Goal: Information Seeking & Learning: Find specific page/section

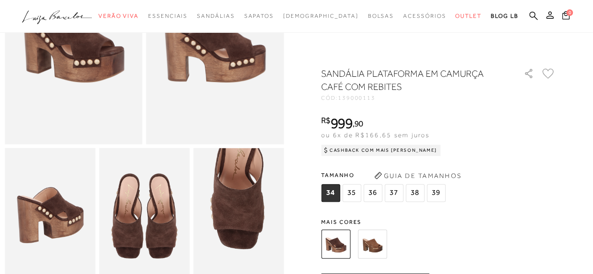
scroll to position [188, 0]
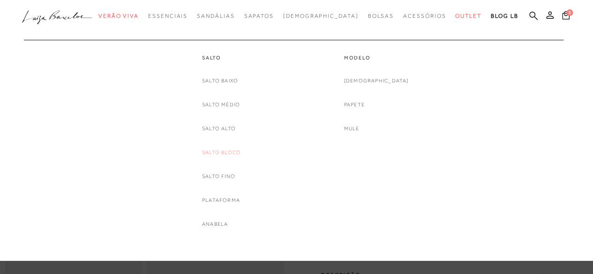
click at [219, 154] on link "Salto Bloco" at bounding box center [221, 153] width 39 height 10
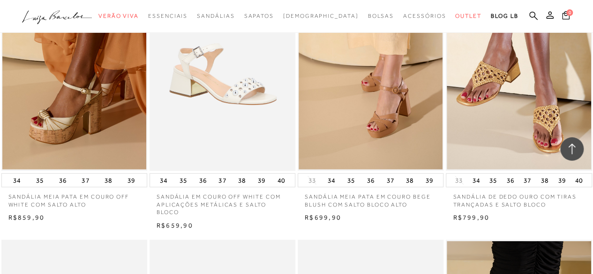
scroll to position [1243, 0]
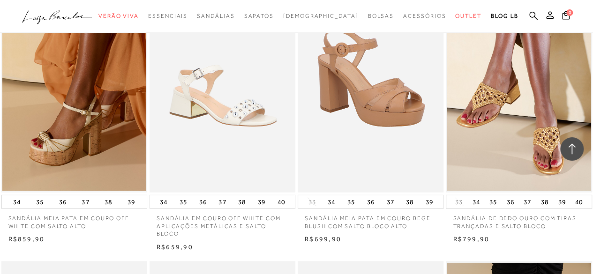
click at [359, 141] on img at bounding box center [371, 83] width 145 height 219
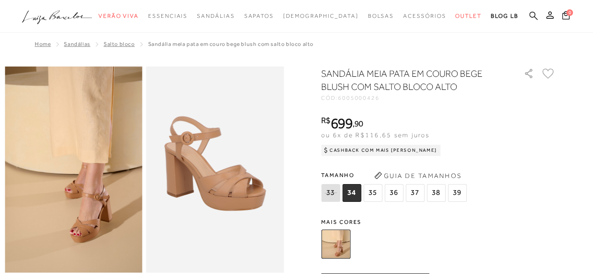
click at [531, 15] on icon at bounding box center [533, 15] width 8 height 9
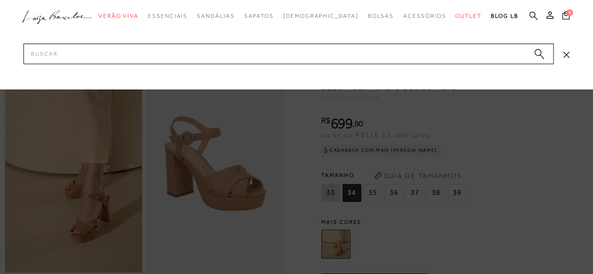
click at [531, 15] on icon at bounding box center [533, 15] width 8 height 9
type input "a"
type input "sandália meia pata"
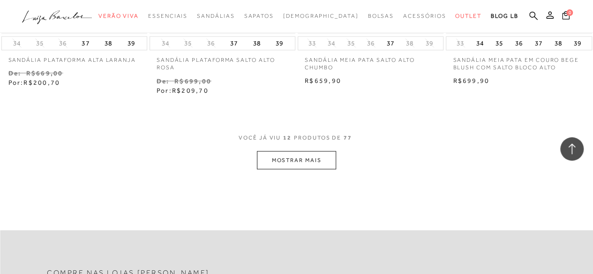
scroll to position [891, 0]
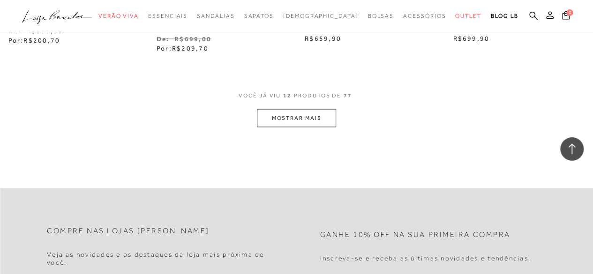
click at [278, 113] on button "MOSTRAR MAIS" at bounding box center [296, 118] width 79 height 18
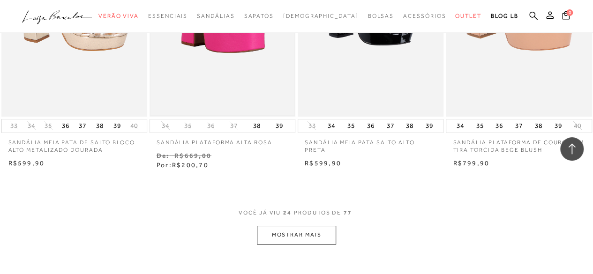
scroll to position [1688, 0]
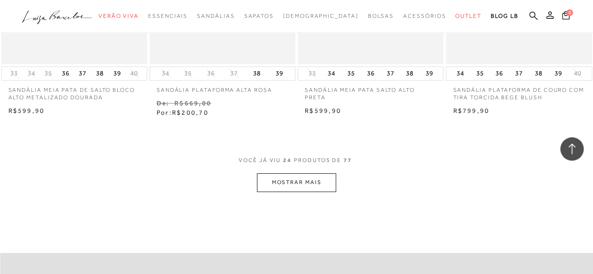
click at [285, 184] on button "MOSTRAR MAIS" at bounding box center [296, 183] width 79 height 18
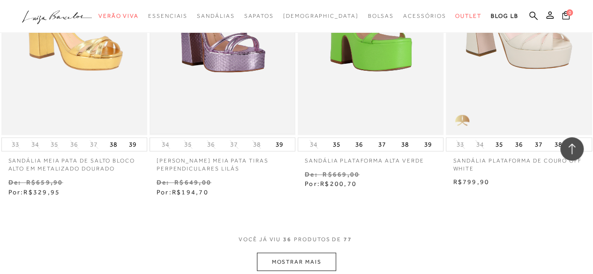
scroll to position [2579, 0]
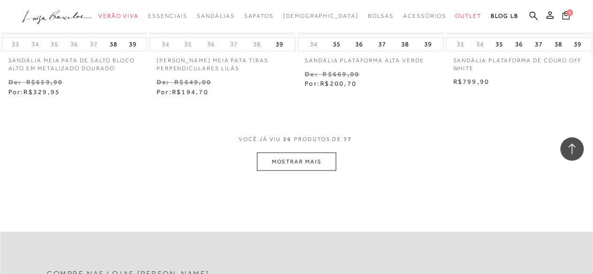
click at [305, 161] on button "MOSTRAR MAIS" at bounding box center [296, 161] width 79 height 18
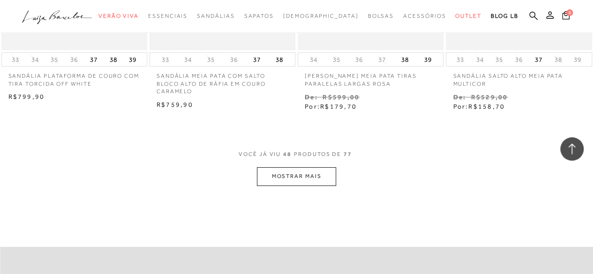
scroll to position [3470, 0]
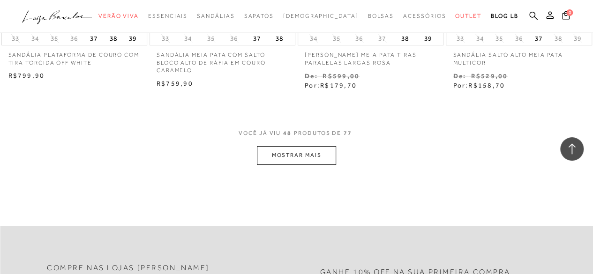
click at [273, 151] on button "MOSTRAR MAIS" at bounding box center [296, 155] width 79 height 18
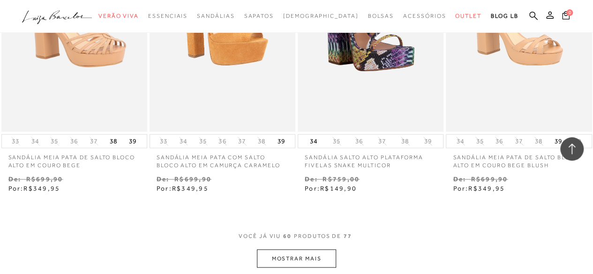
scroll to position [4361, 0]
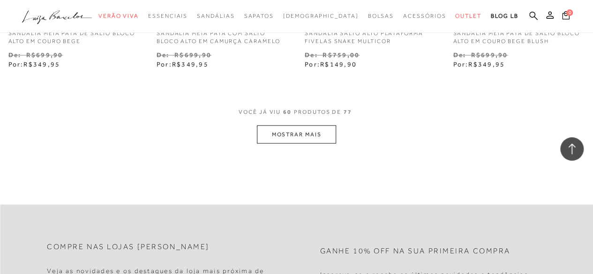
click at [305, 133] on button "MOSTRAR MAIS" at bounding box center [296, 134] width 79 height 18
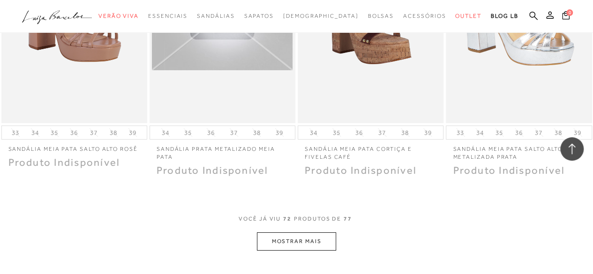
scroll to position [5205, 0]
